Goal: Task Accomplishment & Management: Use online tool/utility

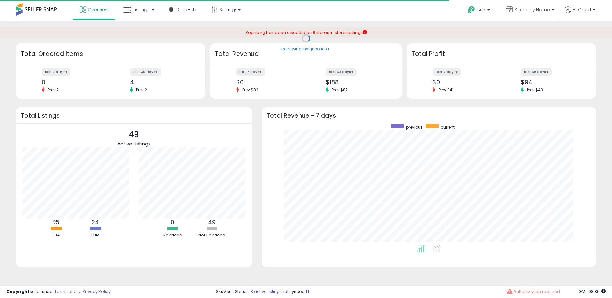
scroll to position [120, 321]
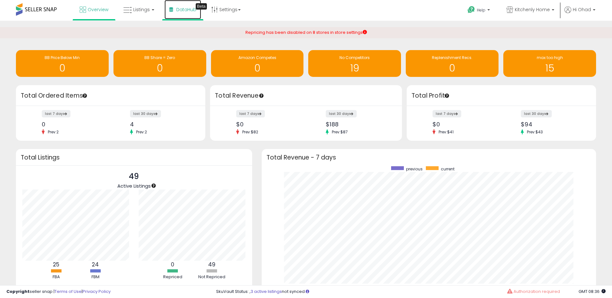
click at [164, 16] on link "DataHub Beta" at bounding box center [182, 9] width 37 height 19
click at [132, 9] on link "Listings" at bounding box center [139, 9] width 40 height 19
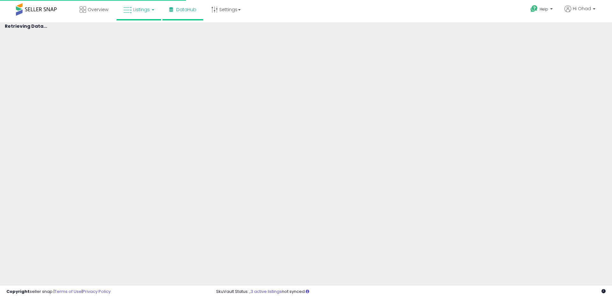
click at [143, 10] on span "Listings" at bounding box center [141, 9] width 17 height 6
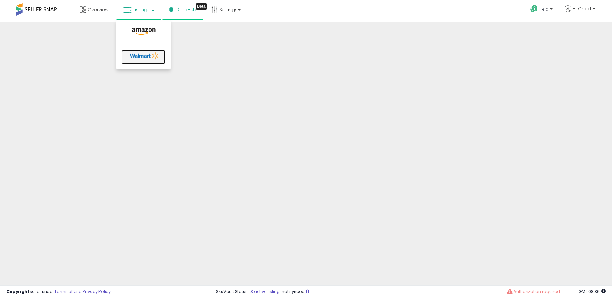
click at [143, 54] on icon at bounding box center [144, 56] width 33 height 10
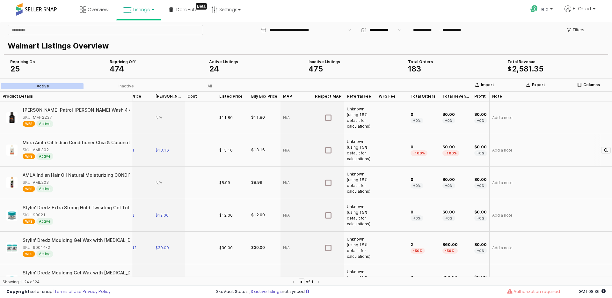
scroll to position [0, 75]
click at [305, 31] on input "**********" at bounding box center [307, 30] width 75 height 6
click at [485, 84] on p "Import" at bounding box center [487, 84] width 13 height 5
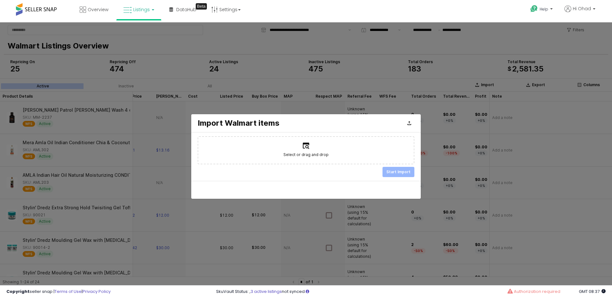
click at [339, 141] on label "Select or drag and drop" at bounding box center [305, 150] width 215 height 27
click at [306, 150] on input "Select or drag and drop" at bounding box center [306, 150] width 0 height 0
type input "**********"
click at [402, 171] on p "Start Import" at bounding box center [398, 171] width 24 height 5
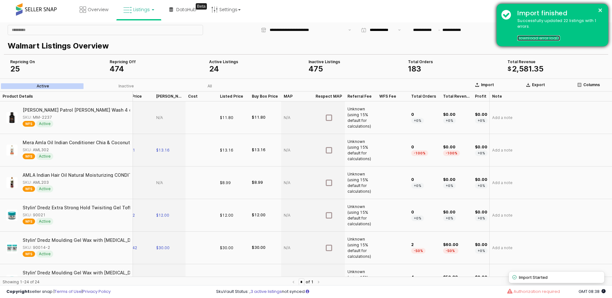
click at [541, 39] on link "Download error log" at bounding box center [538, 37] width 43 height 5
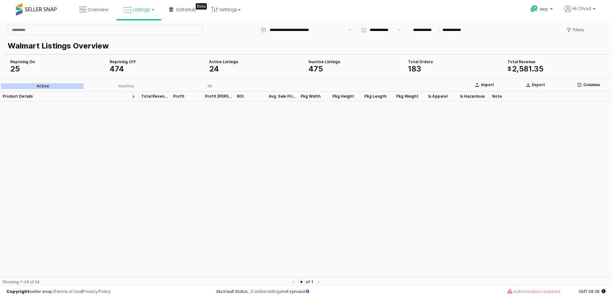
scroll to position [0, 377]
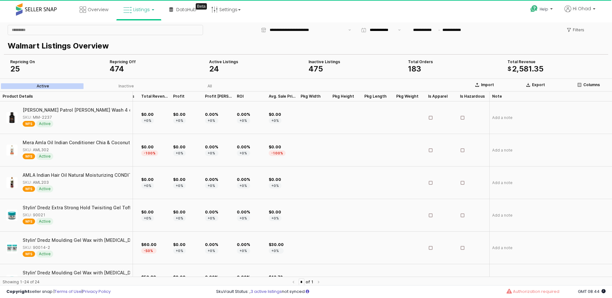
scroll to position [0, 375]
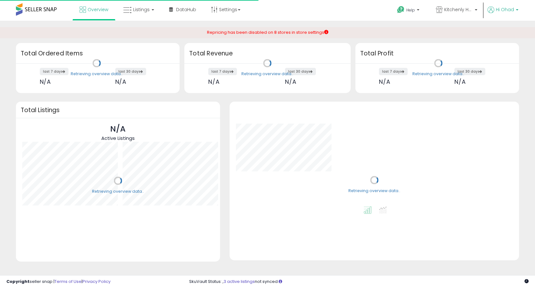
click at [508, 11] on span "Hi Ohad" at bounding box center [505, 9] width 18 height 6
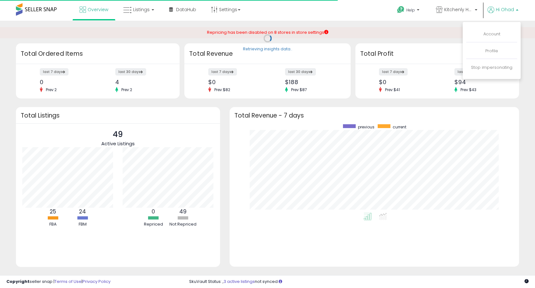
scroll to position [89, 277]
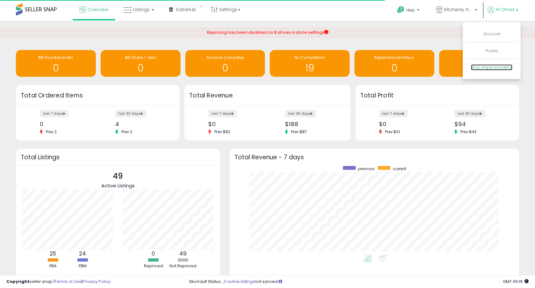
click at [484, 67] on link "Stop impersonating" at bounding box center [491, 67] width 41 height 6
